Goal: Transaction & Acquisition: Purchase product/service

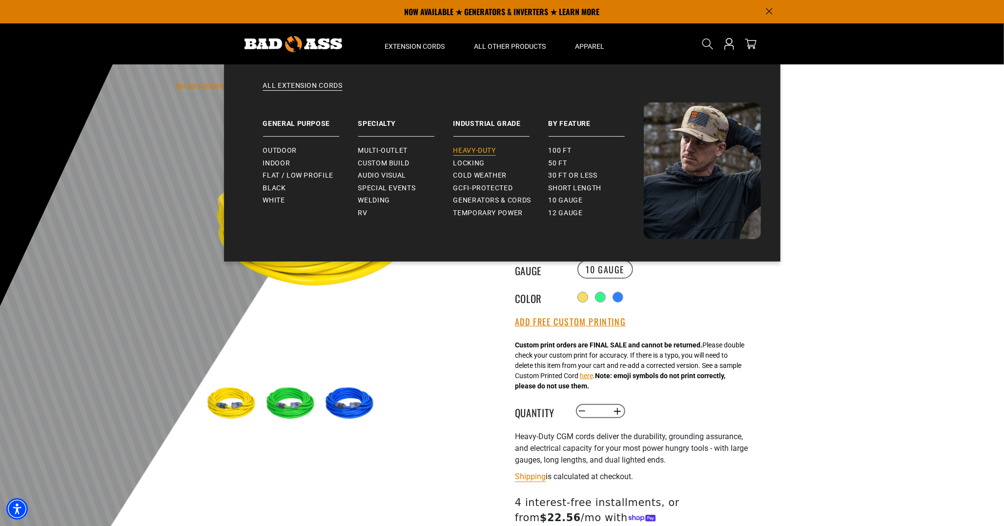
click at [483, 151] on span "Heavy-Duty" at bounding box center [475, 150] width 42 height 9
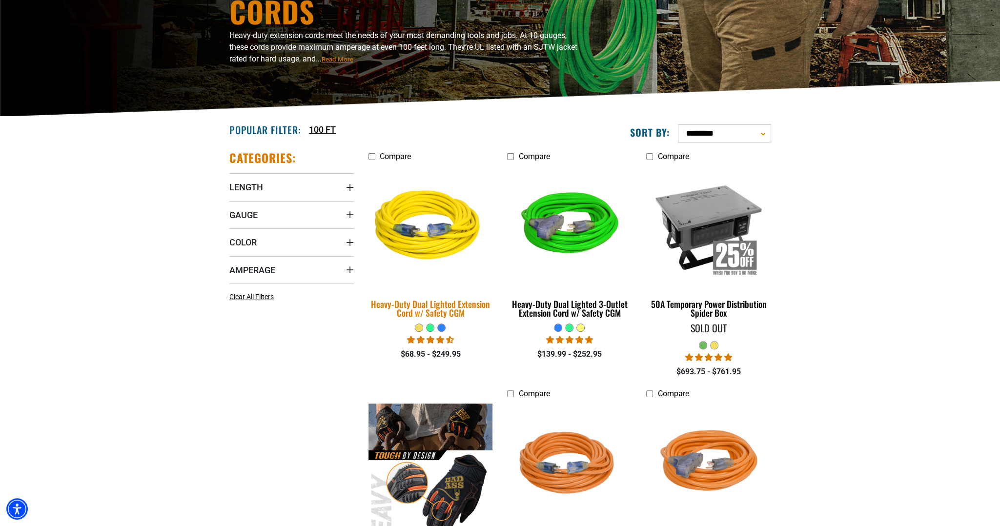
scroll to position [146, 0]
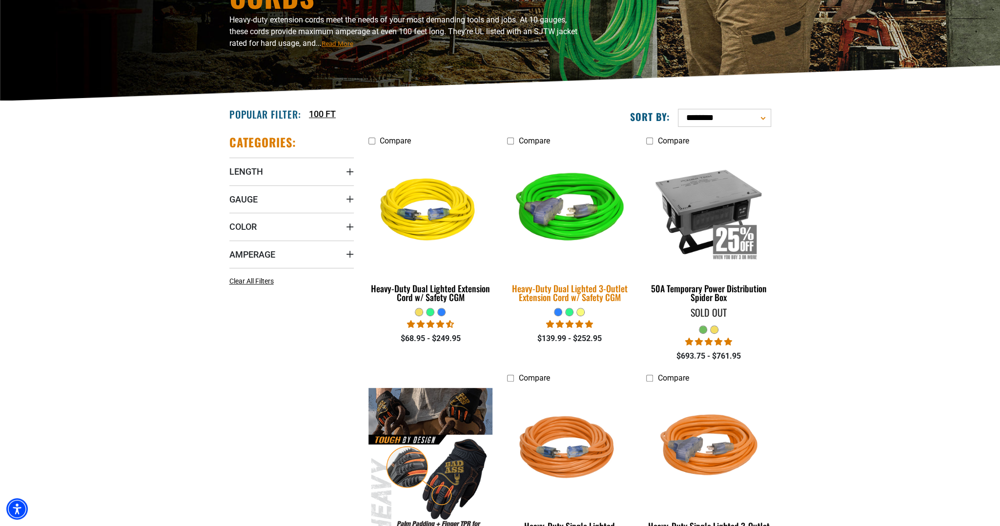
click at [598, 295] on div "Heavy-Duty Dual Lighted 3-Outlet Extension Cord w/ Safety CGM" at bounding box center [569, 293] width 124 height 18
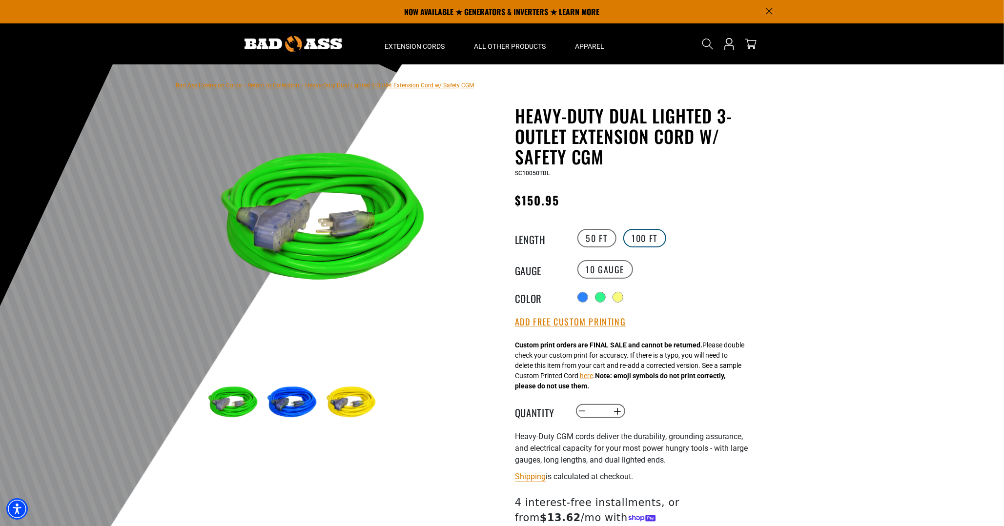
click at [644, 238] on label "100 FT" at bounding box center [644, 238] width 43 height 19
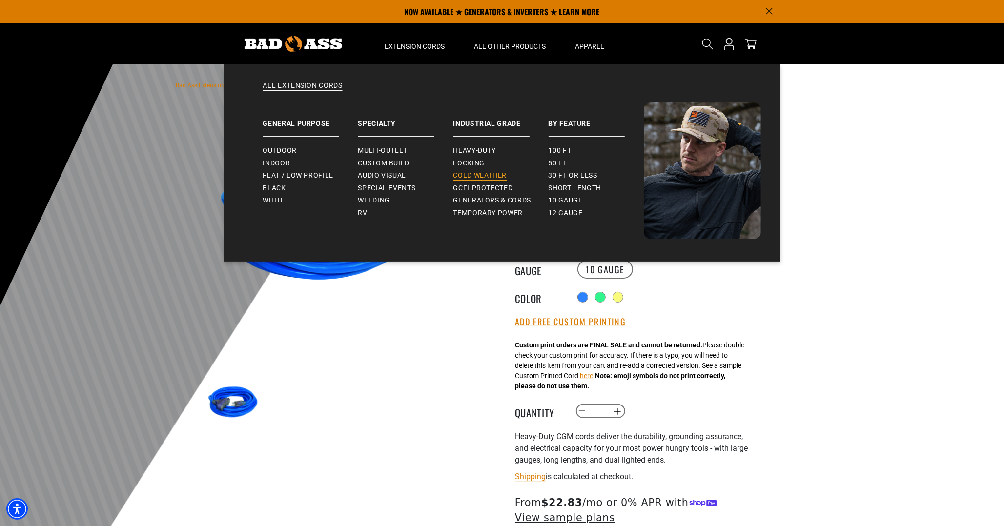
click at [484, 175] on span "Cold Weather" at bounding box center [481, 175] width 54 height 9
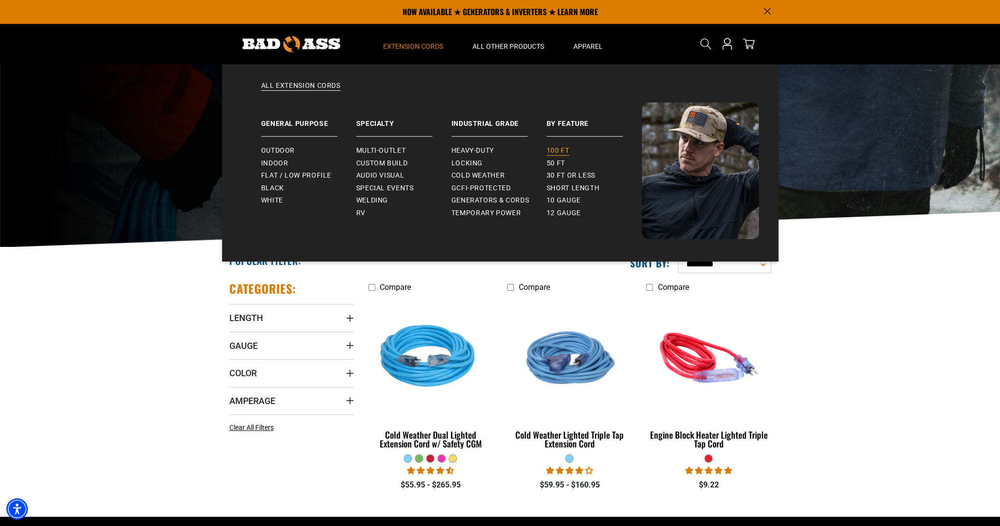
click at [559, 153] on span "100 ft" at bounding box center [558, 150] width 23 height 9
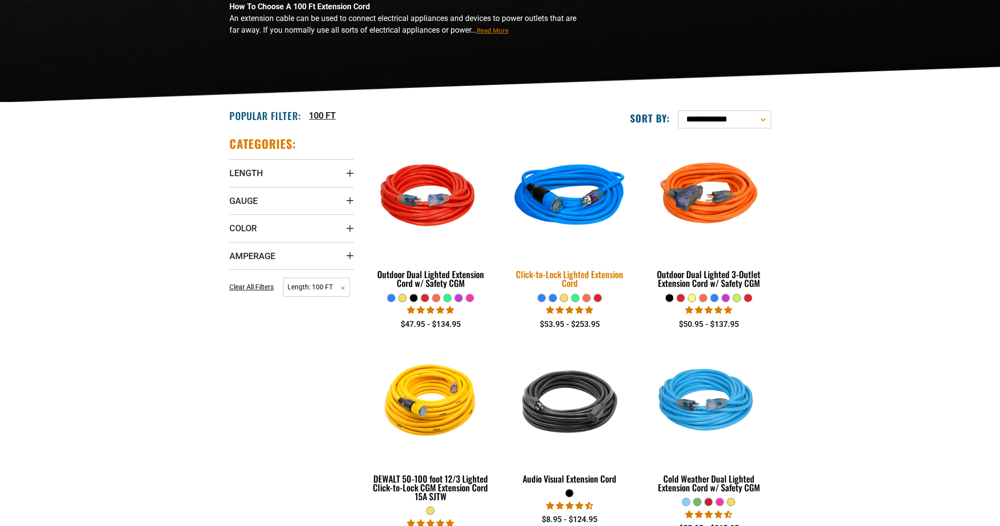
scroll to position [146, 0]
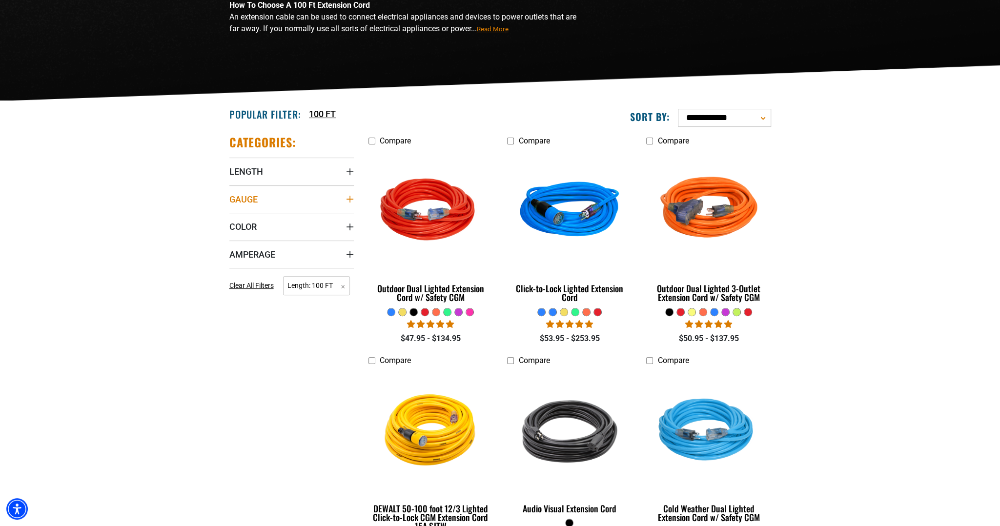
click at [350, 200] on icon "Gauge" at bounding box center [349, 199] width 7 height 7
click at [234, 218] on icon at bounding box center [233, 219] width 8 height 13
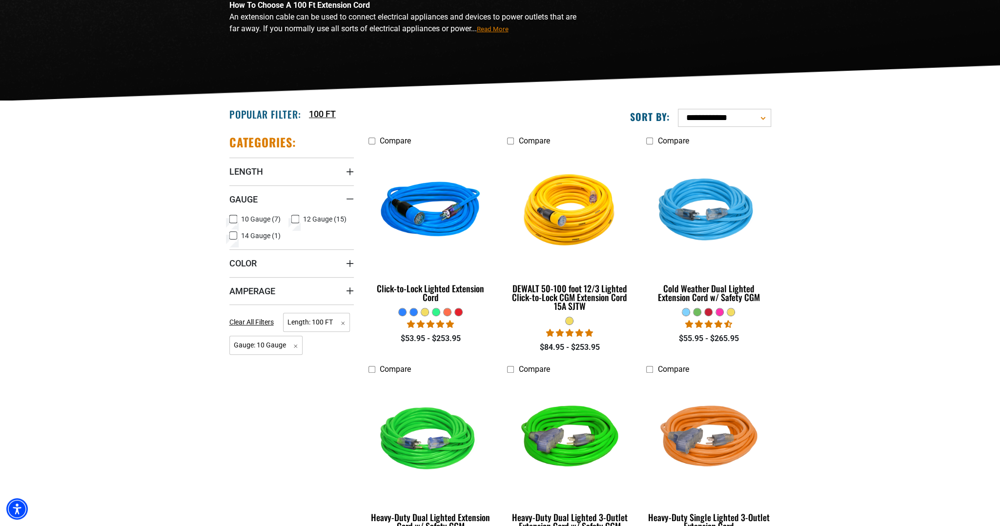
click at [140, 290] on section "**********" at bounding box center [500, 452] width 1000 height 702
click at [894, 307] on section "**********" at bounding box center [500, 452] width 1000 height 702
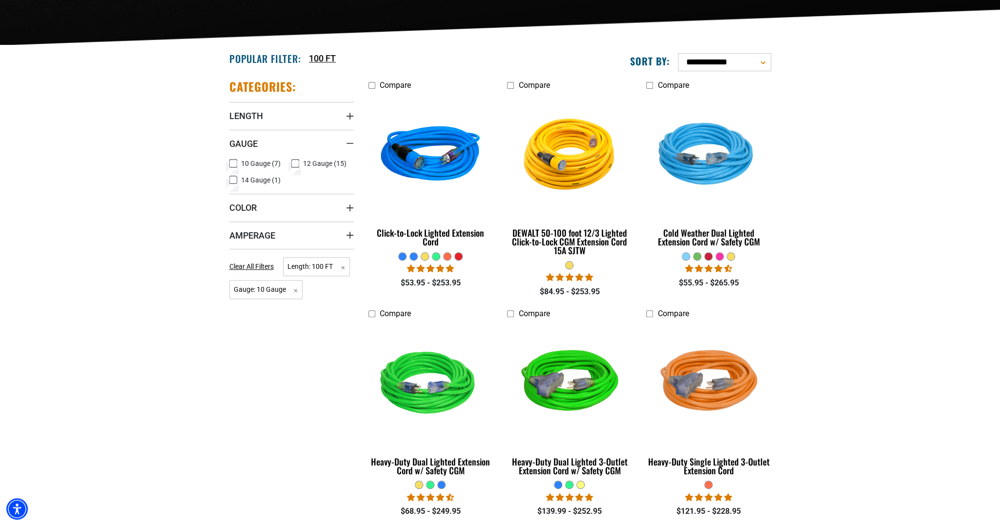
scroll to position [244, 0]
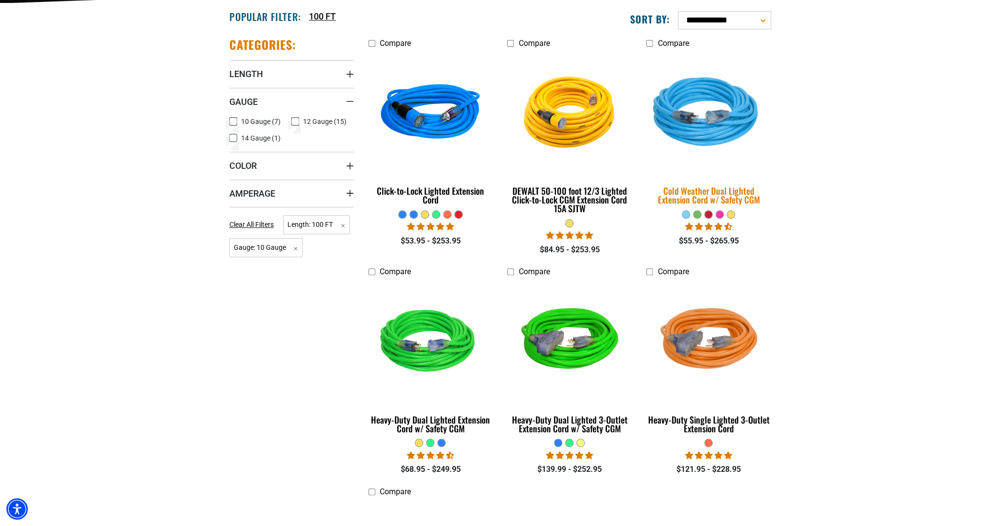
click at [702, 196] on div "Cold Weather Dual Lighted Extension Cord w/ Safety CGM" at bounding box center [708, 195] width 124 height 18
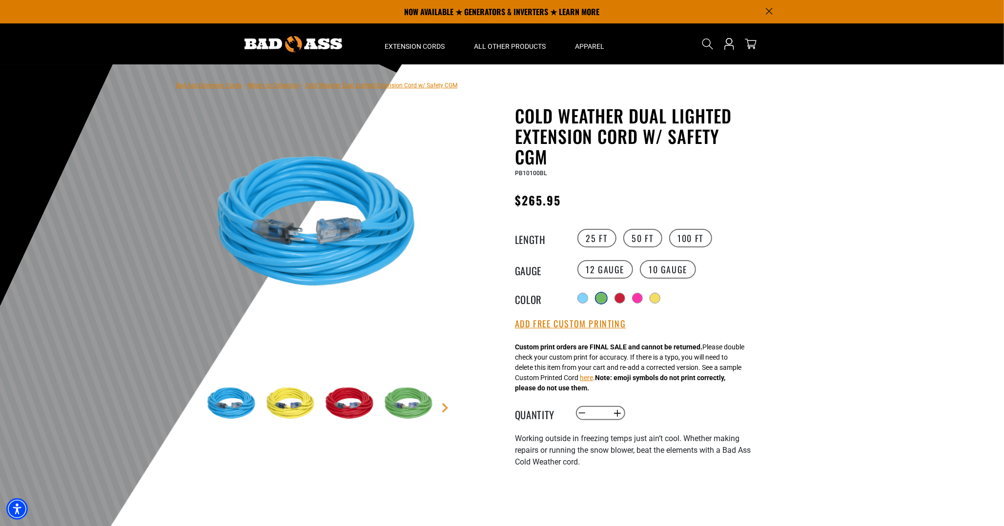
click at [605, 299] on div at bounding box center [602, 298] width 10 height 10
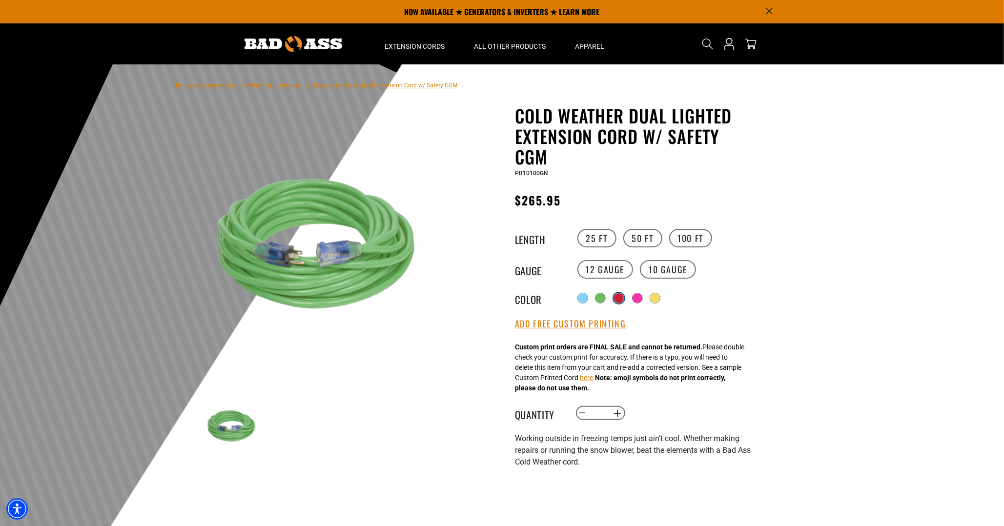
click at [623, 300] on div at bounding box center [619, 298] width 10 height 10
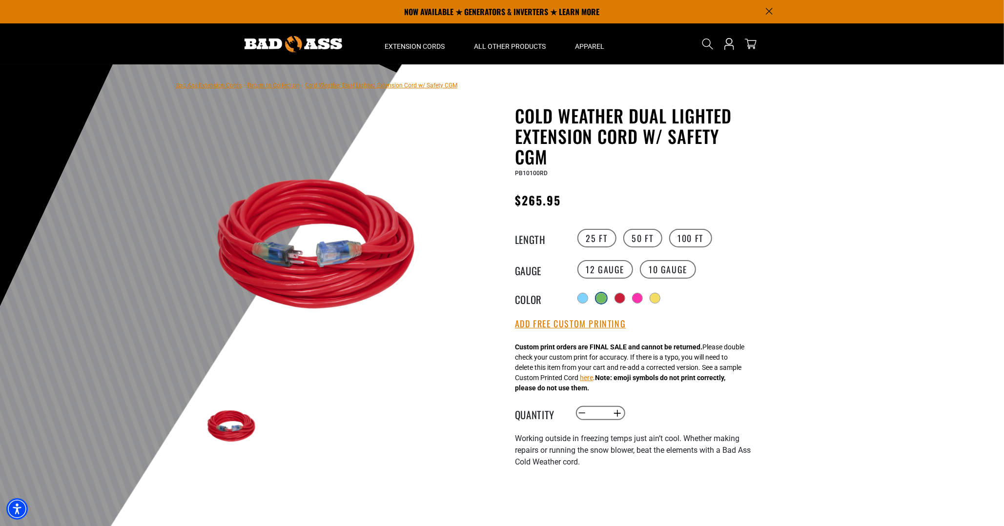
click at [599, 299] on div at bounding box center [602, 298] width 10 height 10
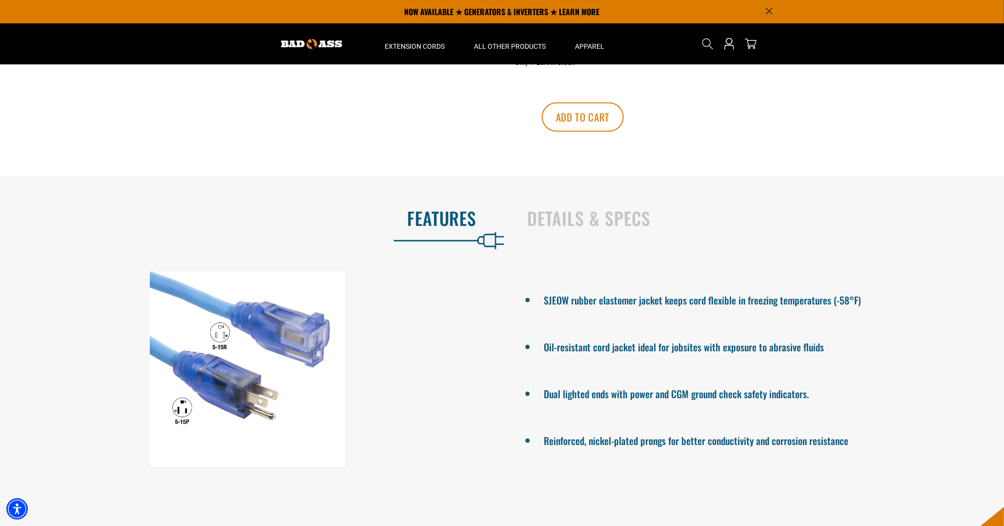
scroll to position [586, 0]
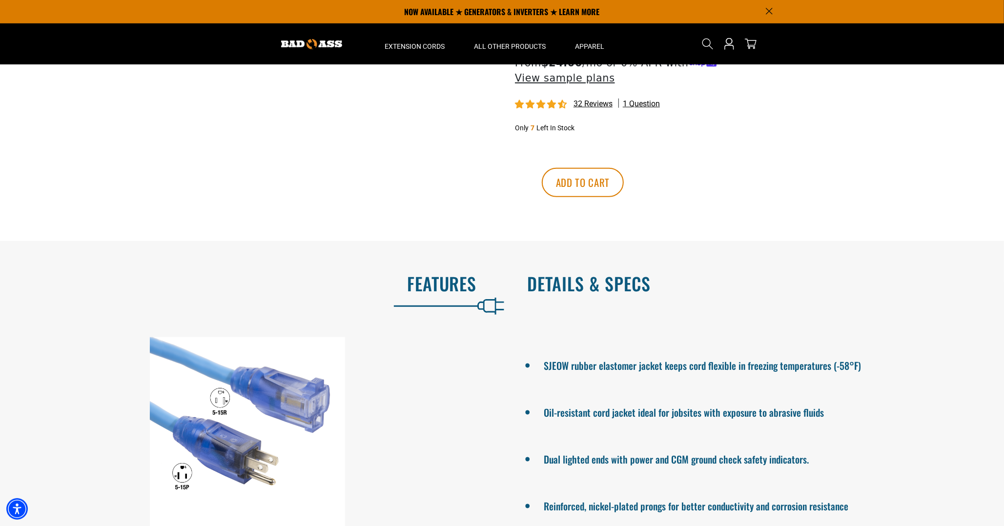
click at [545, 292] on h2 "Details & Specs" at bounding box center [756, 283] width 456 height 21
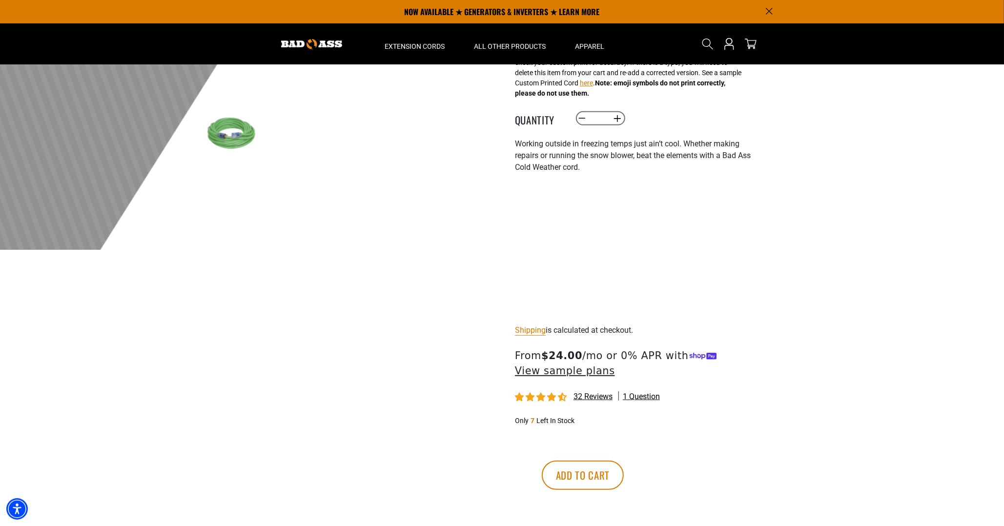
scroll to position [0, 0]
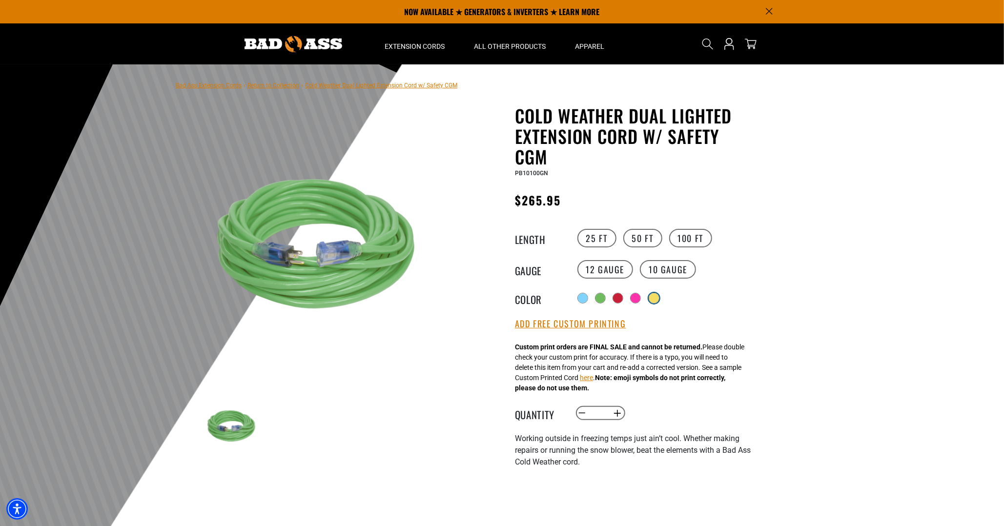
click at [655, 302] on div at bounding box center [654, 298] width 10 height 10
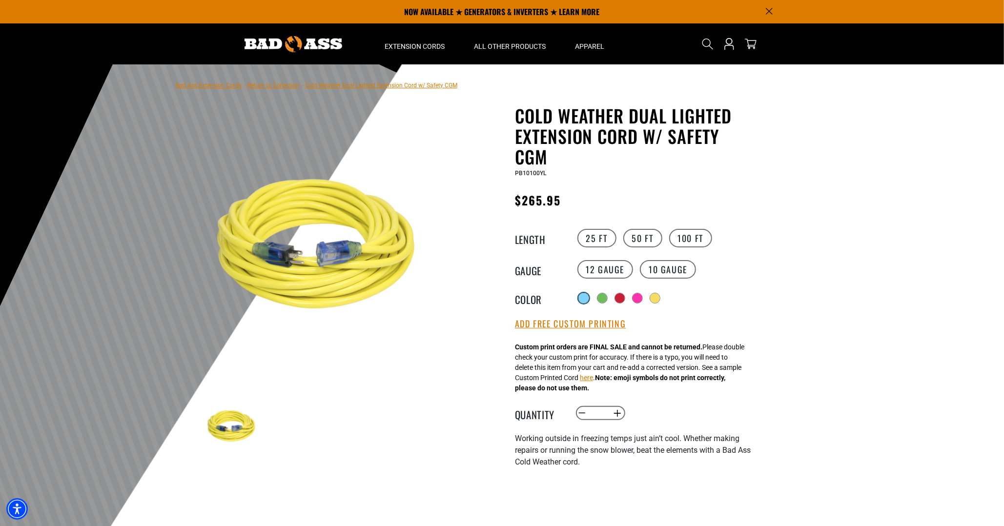
click at [581, 297] on div at bounding box center [584, 298] width 10 height 10
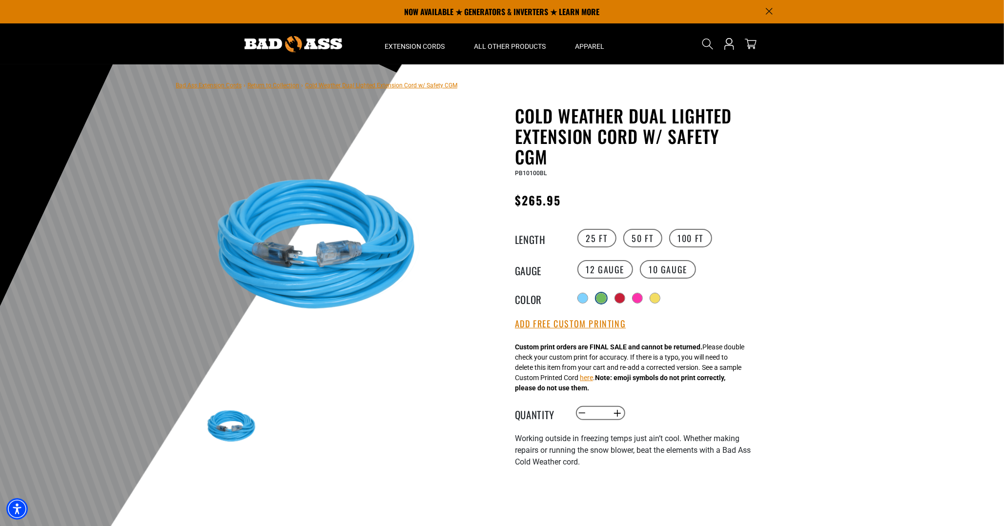
click at [601, 299] on div at bounding box center [602, 298] width 10 height 10
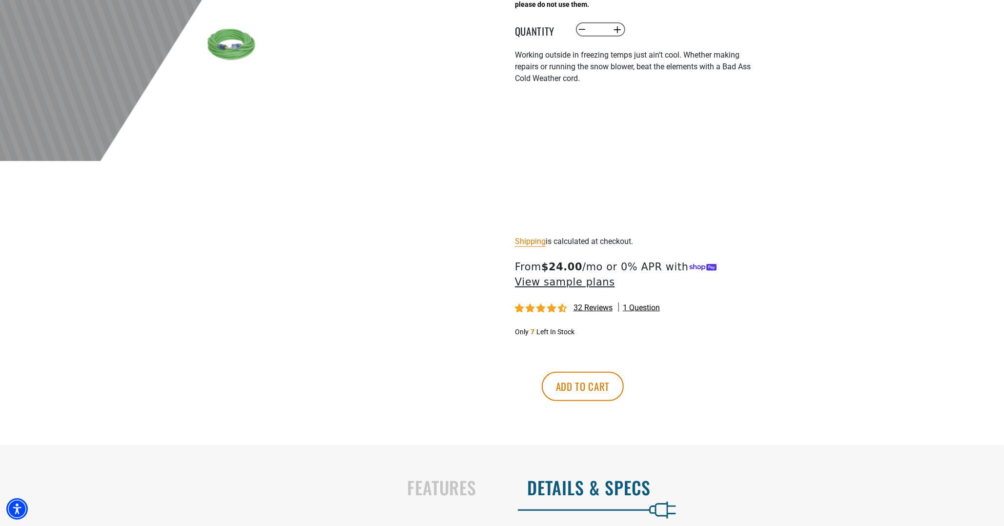
scroll to position [391, 0]
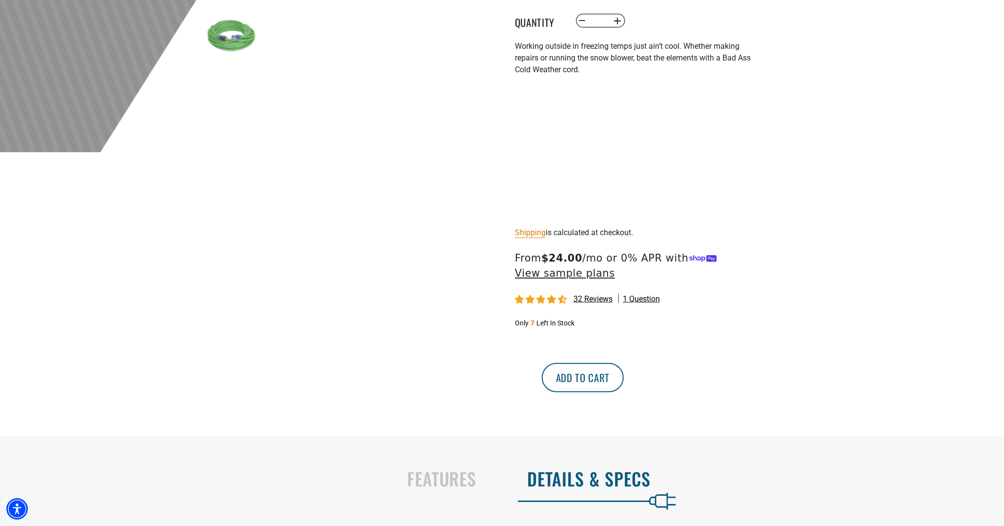
click at [624, 384] on button "Add to cart" at bounding box center [583, 377] width 82 height 29
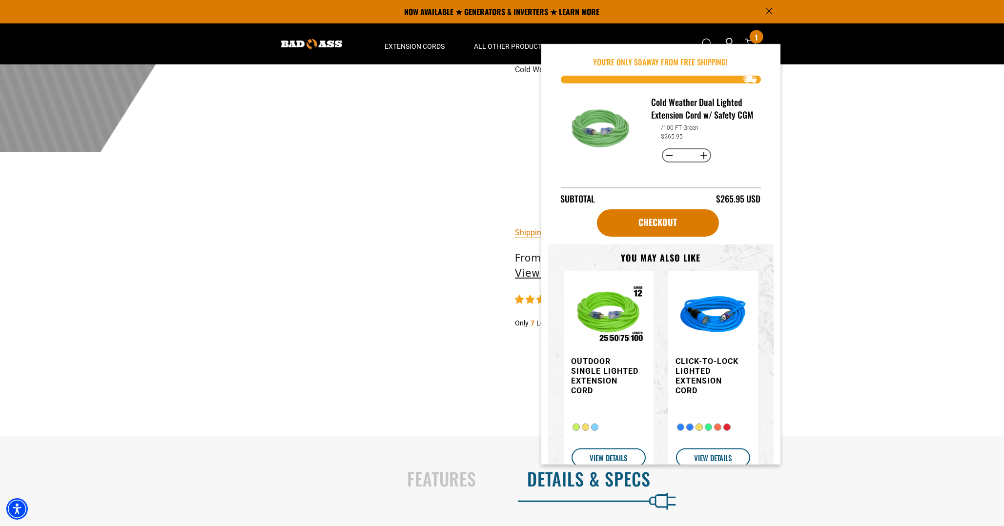
click at [662, 230] on img "information" at bounding box center [502, 212] width 358 height 224
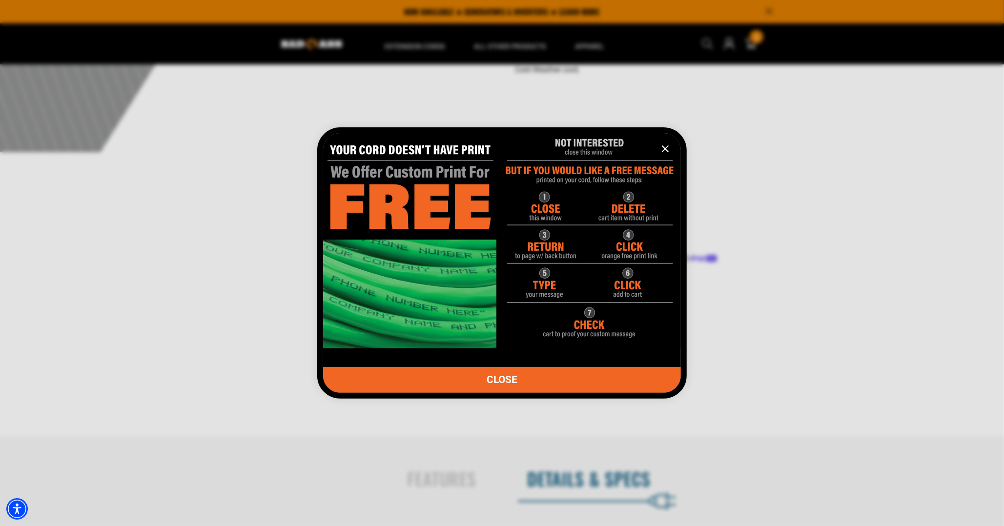
click at [503, 381] on span "CLOSE" at bounding box center [502, 380] width 31 height 10
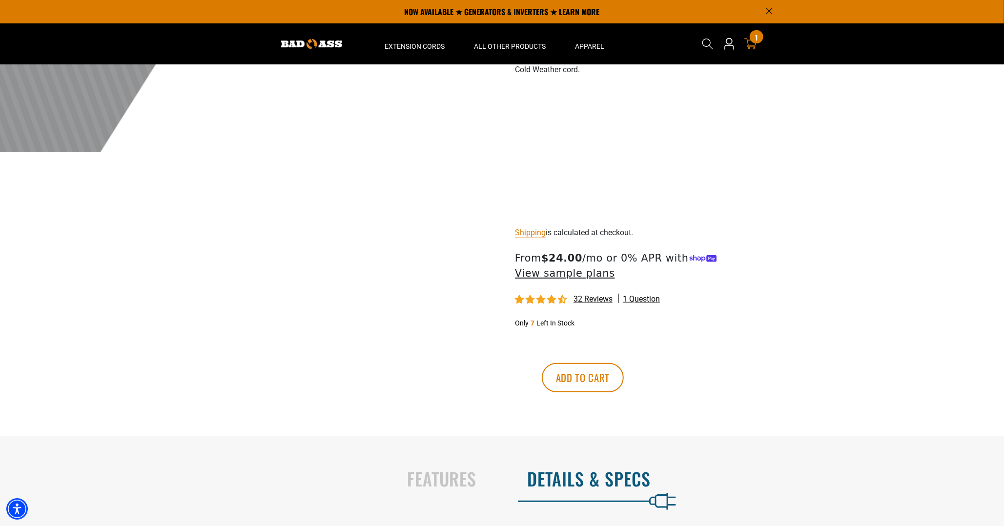
click at [755, 42] on div "1 1 item" at bounding box center [756, 36] width 13 height 13
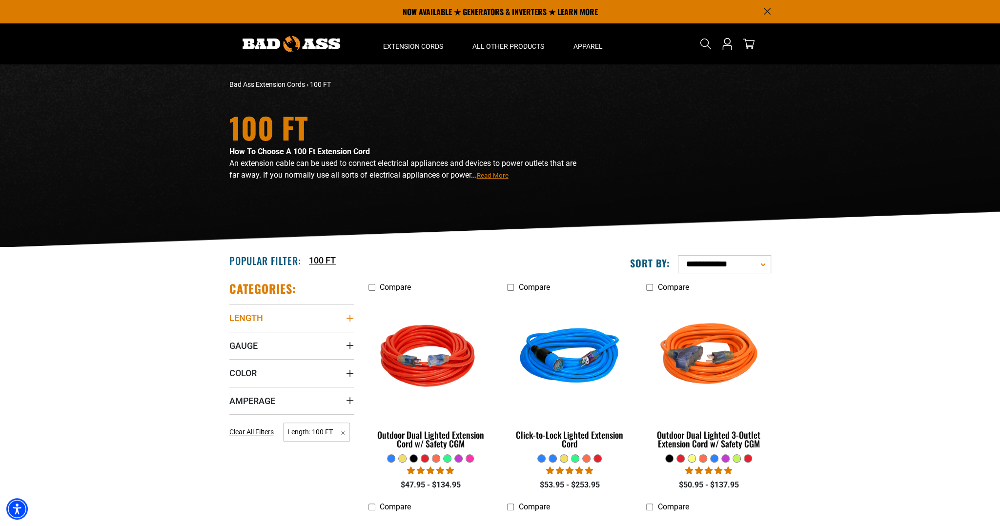
click at [350, 324] on summary "Length" at bounding box center [291, 317] width 124 height 27
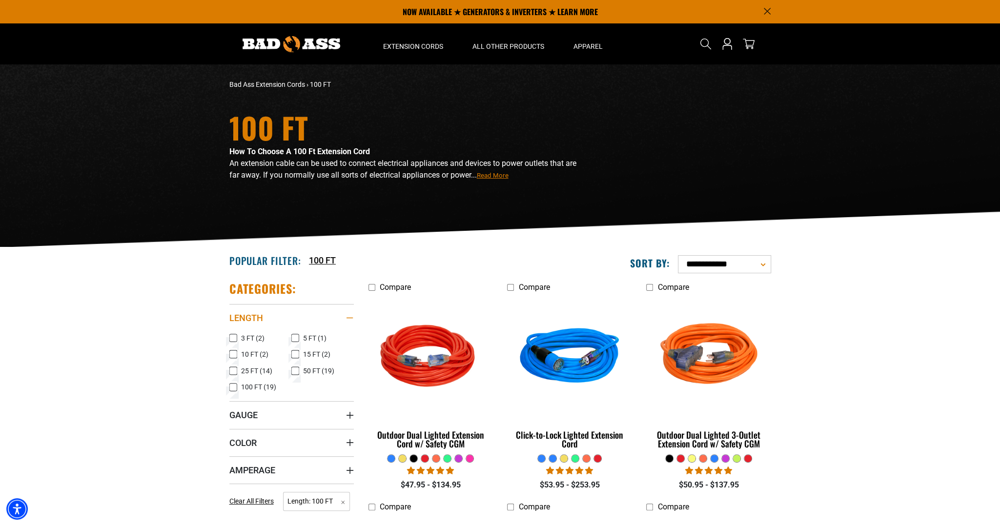
click at [351, 319] on div "Length" at bounding box center [350, 318] width 8 height 8
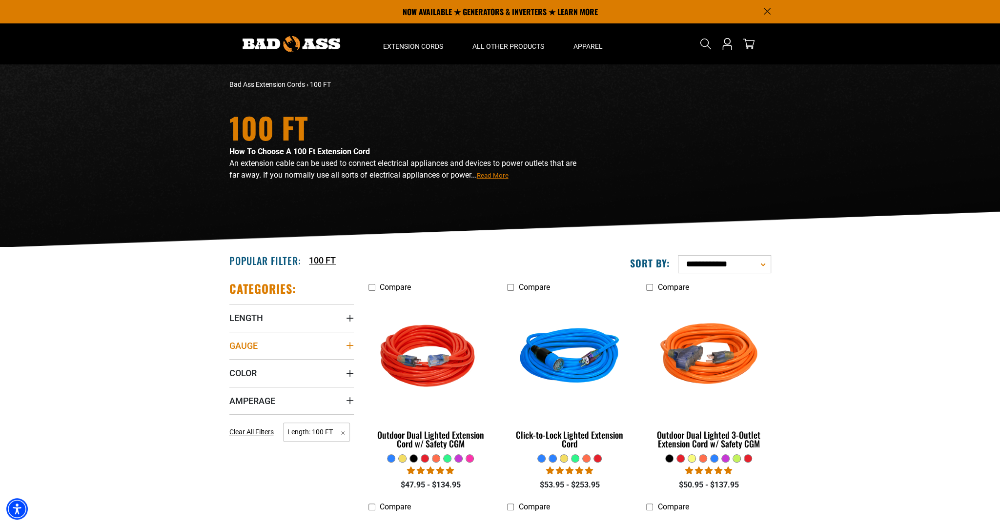
click at [346, 341] on summary "Gauge" at bounding box center [291, 345] width 124 height 27
click at [236, 366] on icon at bounding box center [233, 365] width 8 height 13
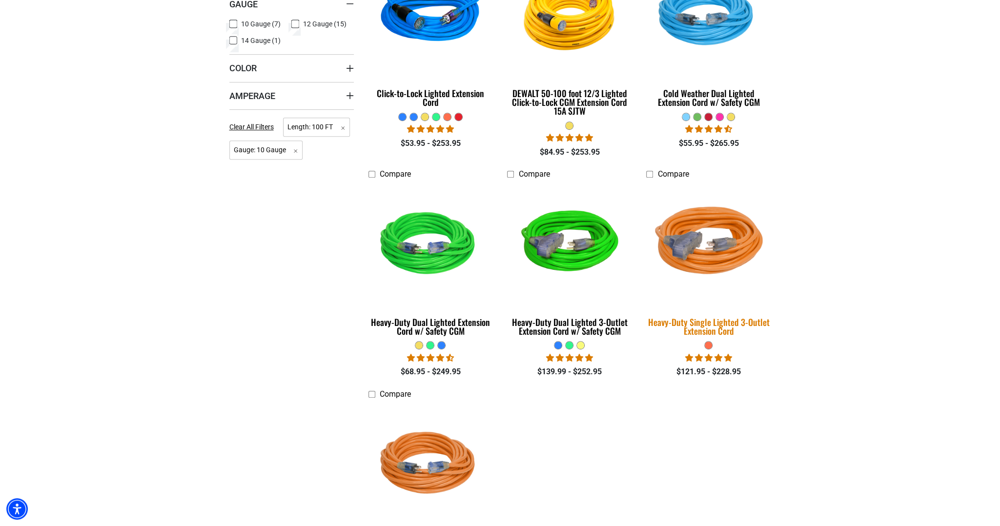
scroll to position [391, 0]
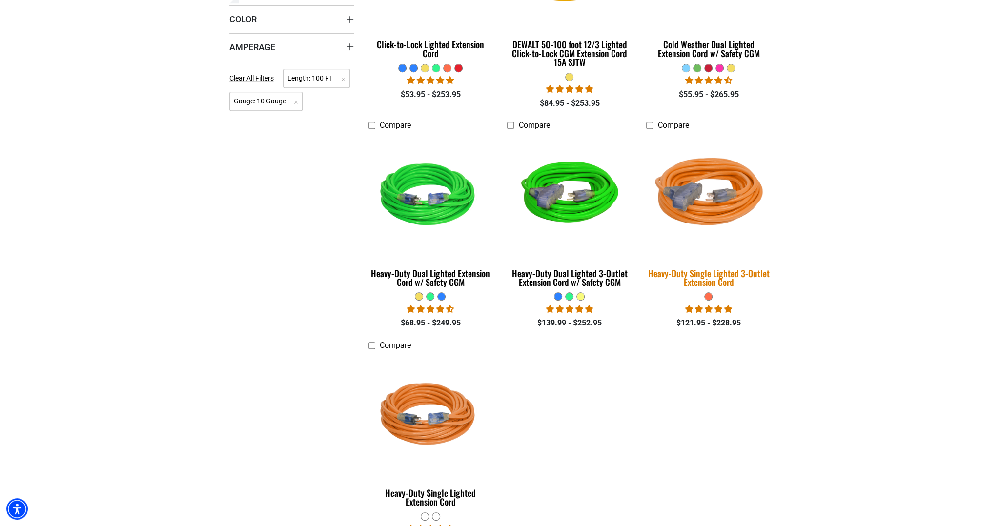
click at [708, 277] on div "Heavy-Duty Single Lighted 3-Outlet Extension Cord" at bounding box center [708, 278] width 124 height 18
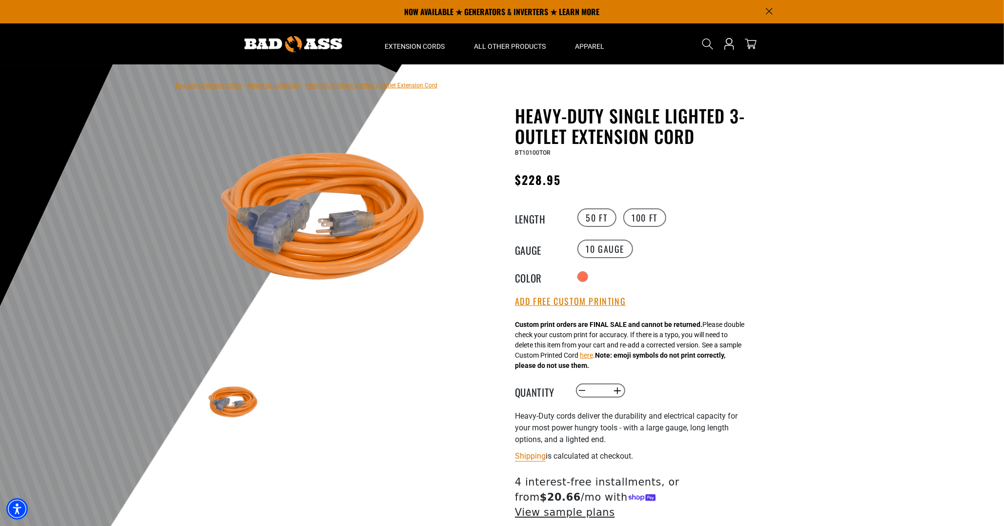
click at [794, 265] on div at bounding box center [502, 303] width 1004 height 478
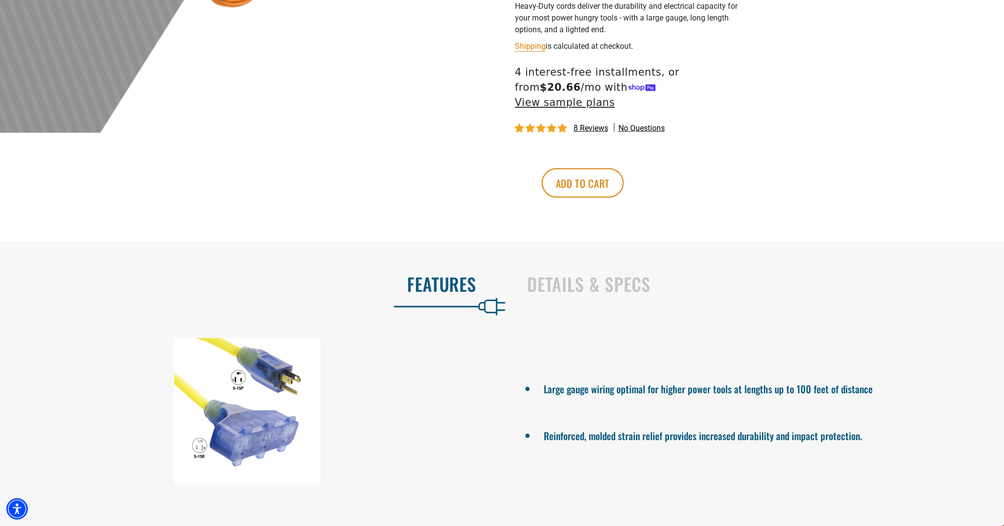
scroll to position [439, 0]
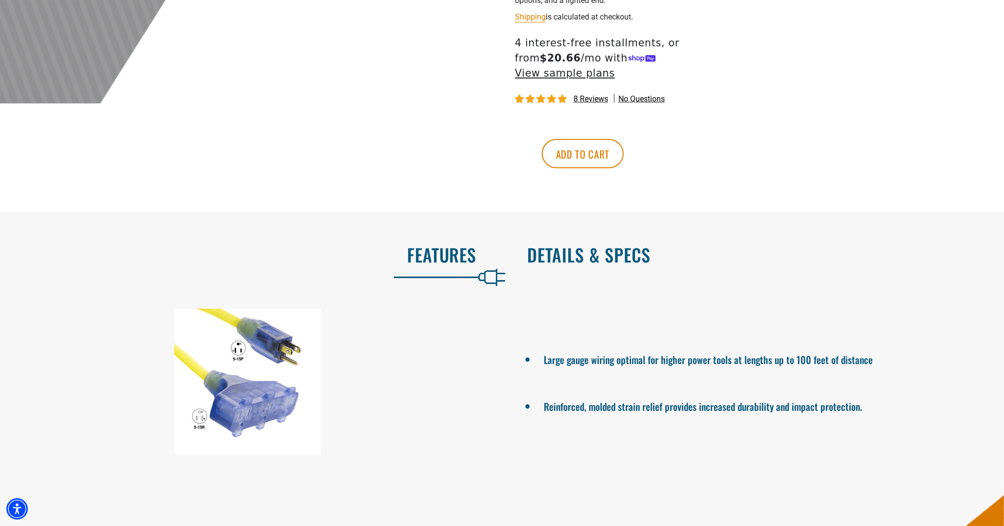
click at [570, 245] on h2 "Details & Specs" at bounding box center [756, 255] width 456 height 21
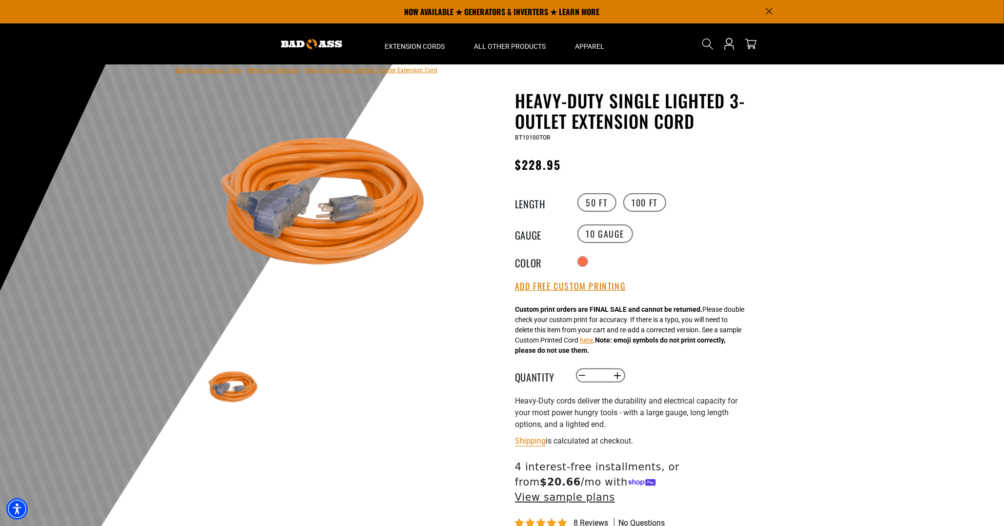
scroll to position [0, 0]
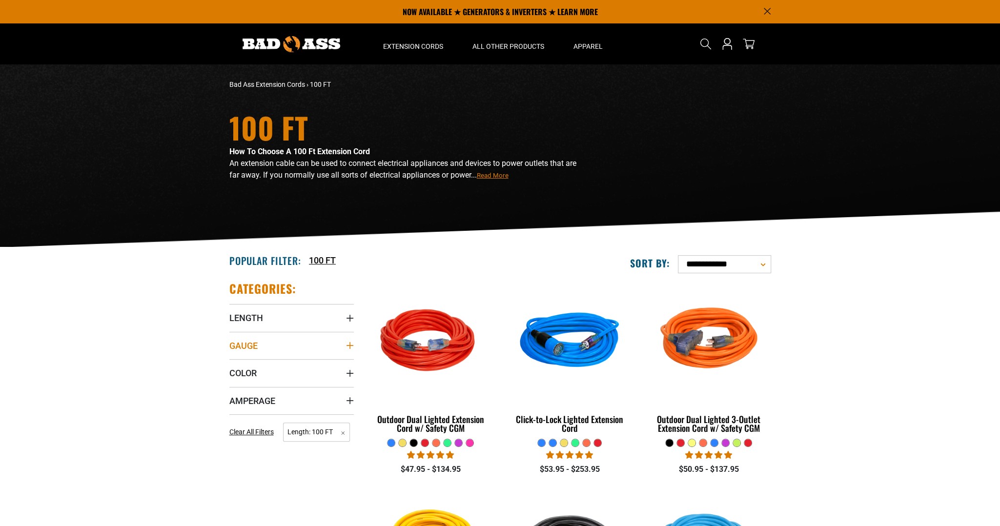
click at [345, 344] on summary "Gauge" at bounding box center [291, 345] width 124 height 27
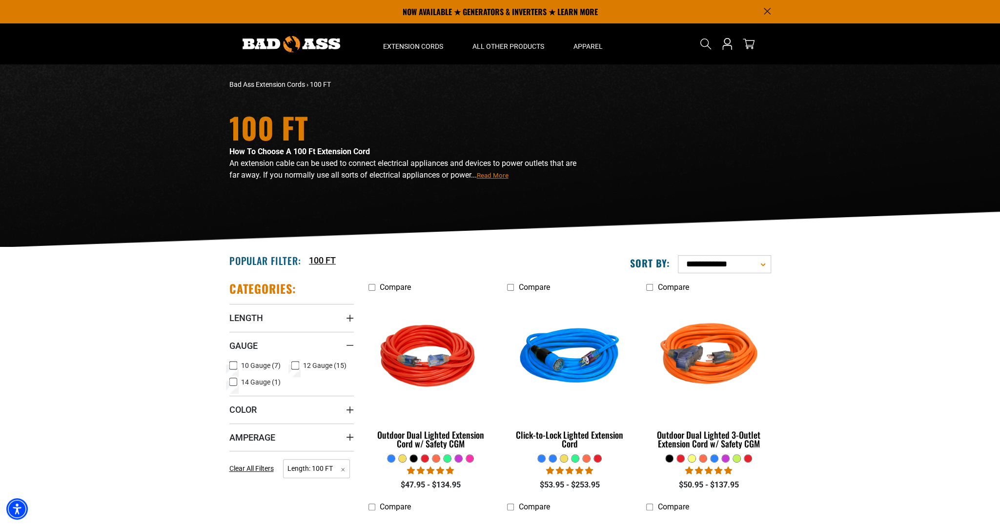
click at [233, 363] on icon at bounding box center [233, 365] width 8 height 13
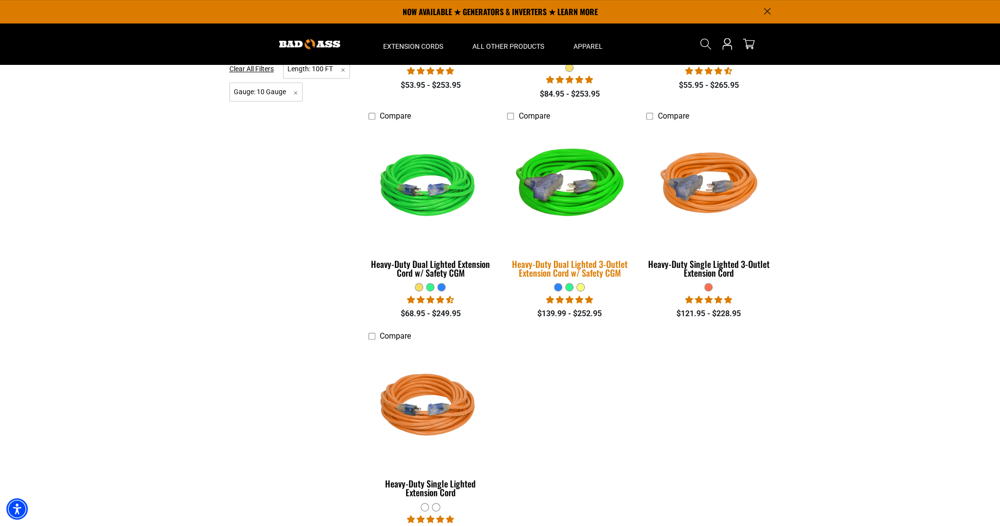
scroll to position [391, 0]
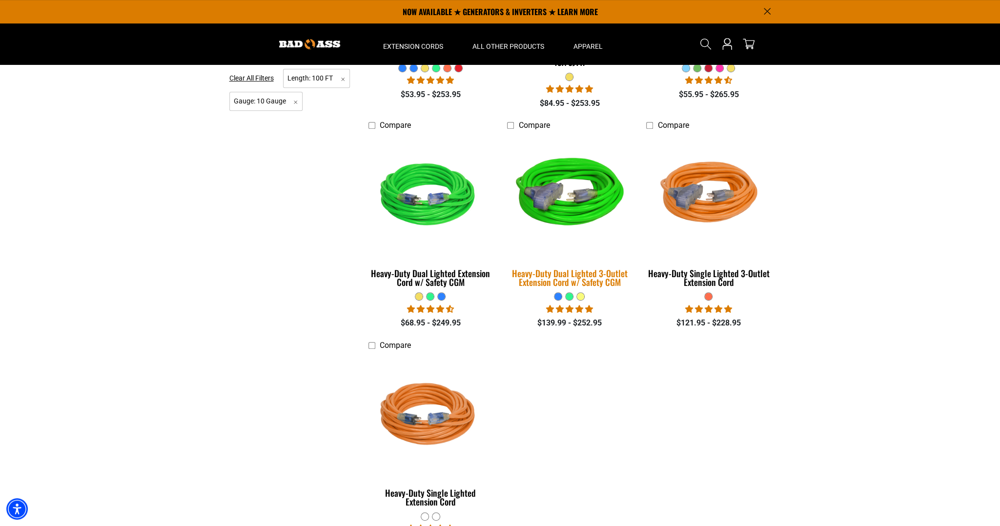
click at [565, 277] on div "Heavy-Duty Dual Lighted 3-Outlet Extension Cord w/ Safety CGM" at bounding box center [569, 278] width 124 height 18
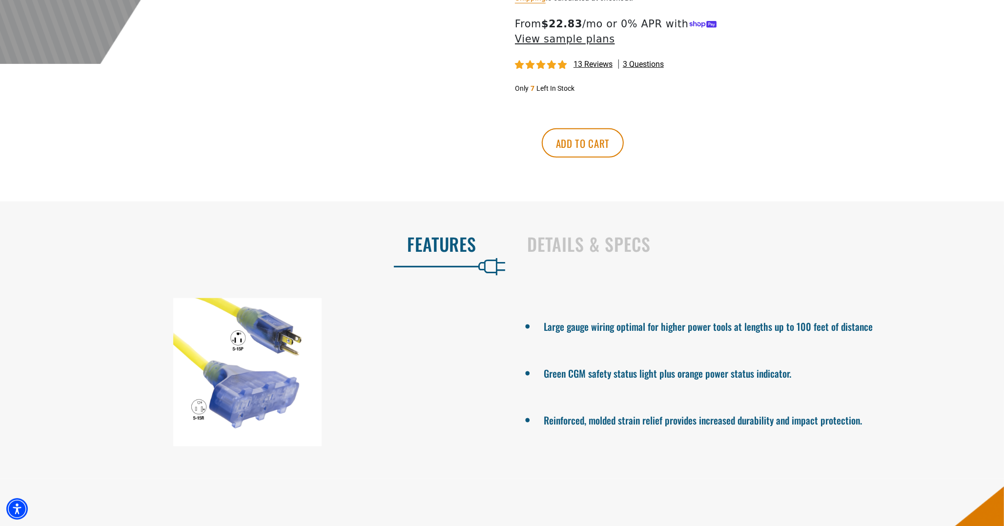
scroll to position [488, 0]
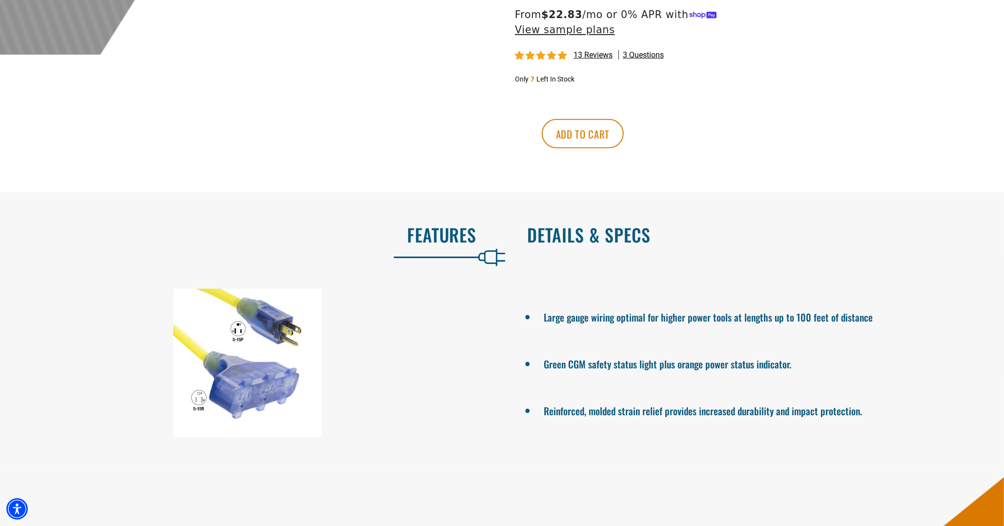
click at [572, 236] on h2 "Details & Specs" at bounding box center [756, 235] width 456 height 21
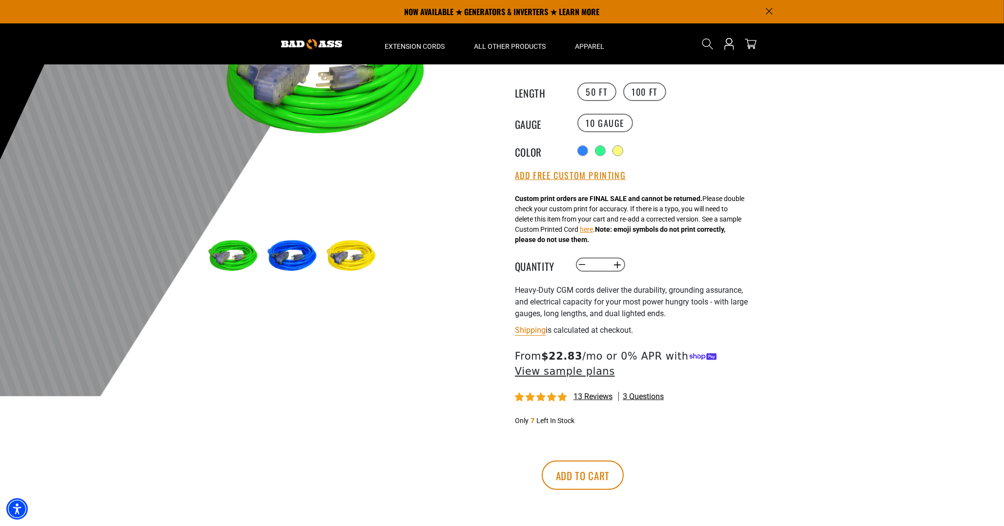
scroll to position [0, 0]
